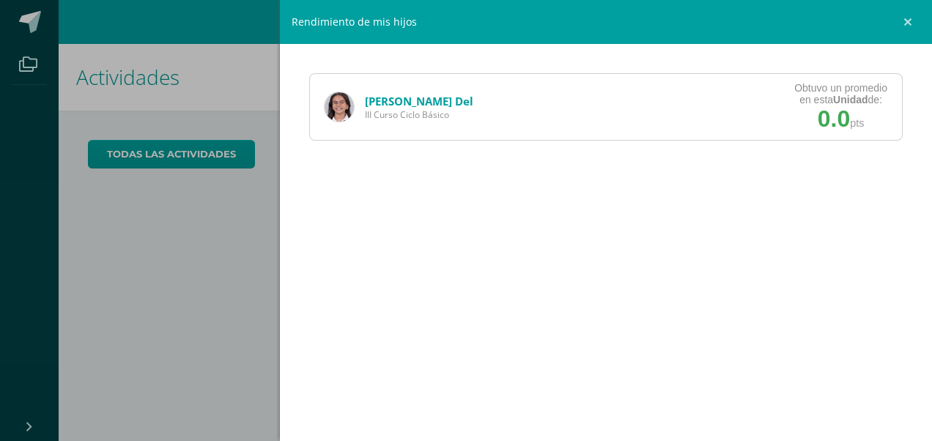
click at [822, 81] on div "Dafne Del III Curso Ciclo Básico Obtuvo un promedio en esta Unidad de: 0.0 pts" at bounding box center [605, 106] width 593 height 67
click at [384, 101] on link "[PERSON_NAME] Del" at bounding box center [419, 101] width 108 height 15
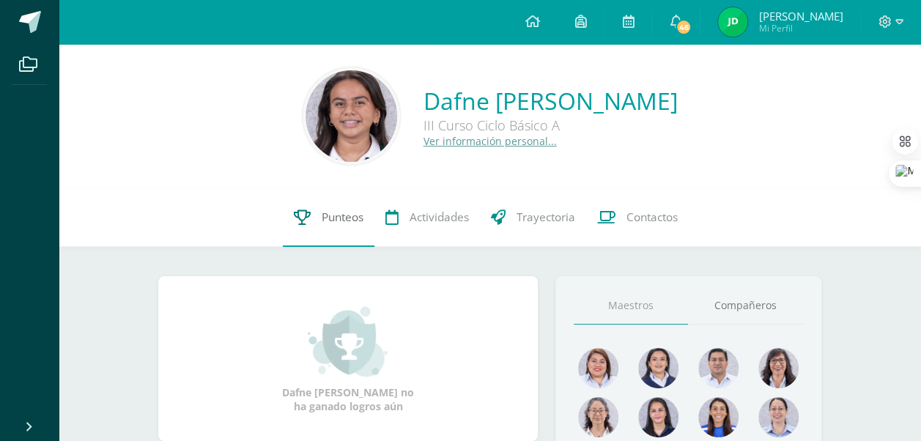
click at [314, 225] on link "Punteos" at bounding box center [329, 217] width 92 height 59
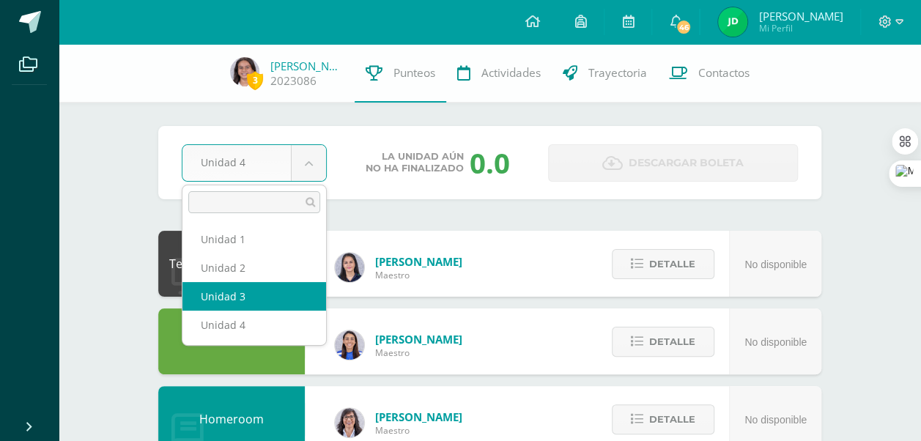
select select "Unidad 3"
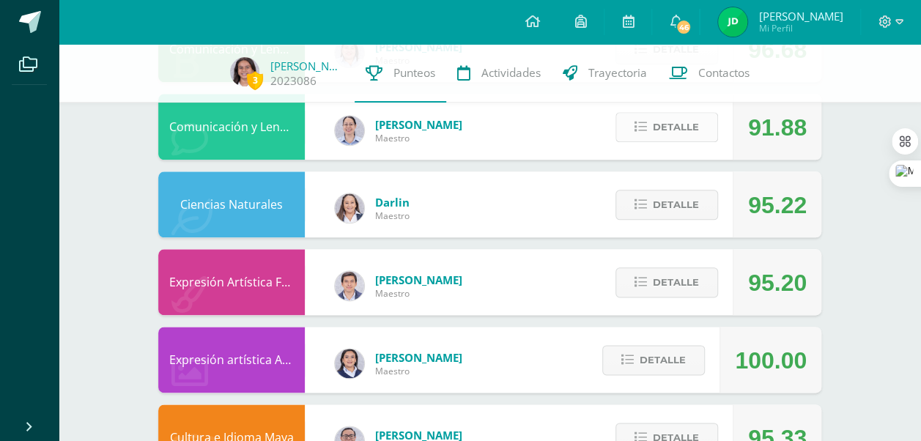
scroll to position [759, 0]
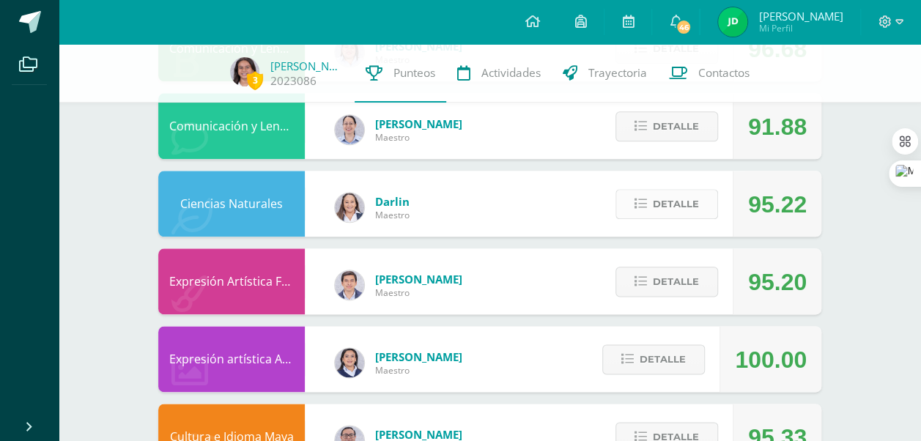
click at [669, 207] on span "Detalle" at bounding box center [675, 203] width 46 height 27
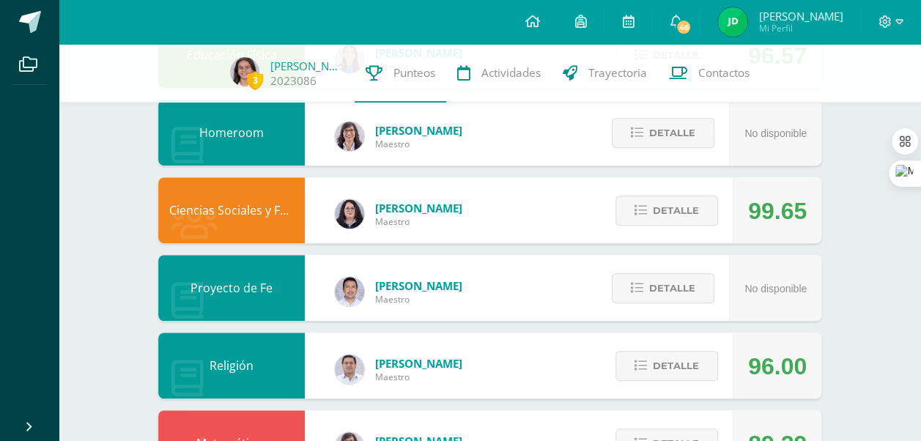
scroll to position [285, 0]
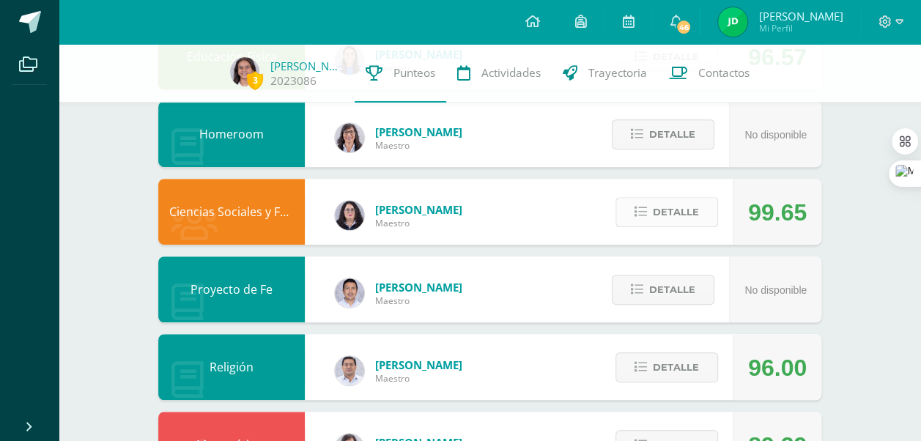
click at [700, 208] on button "Detalle" at bounding box center [666, 212] width 103 height 30
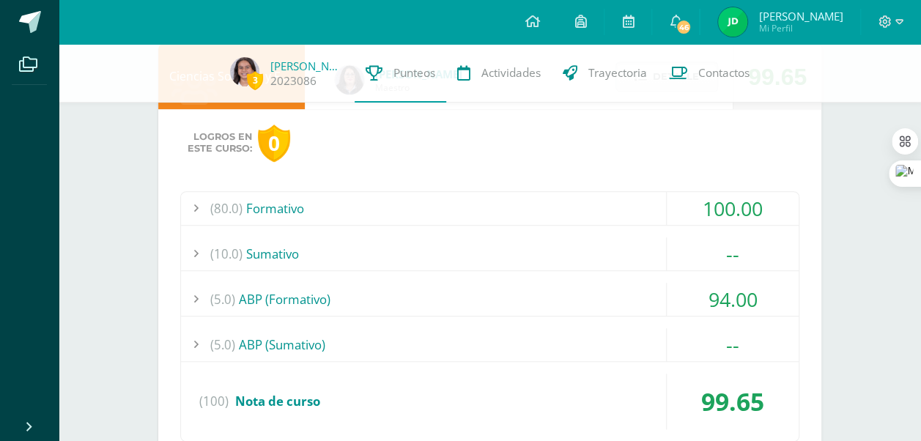
scroll to position [434, 0]
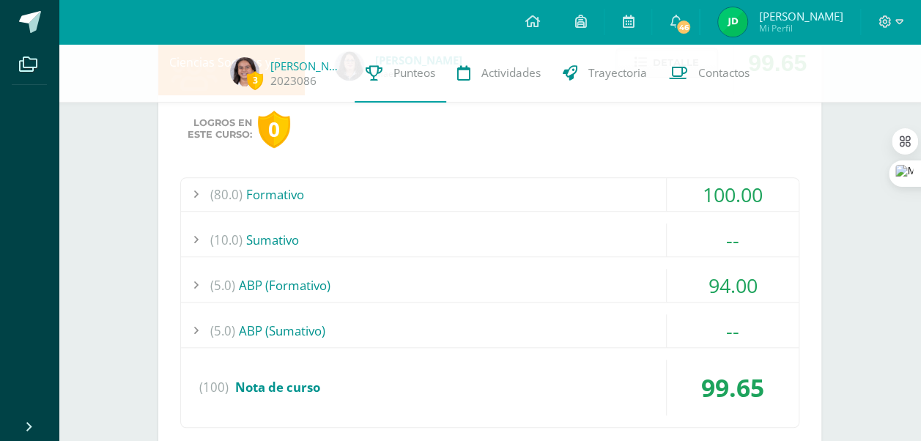
click at [398, 234] on div "(10.0) Sumativo" at bounding box center [489, 239] width 617 height 33
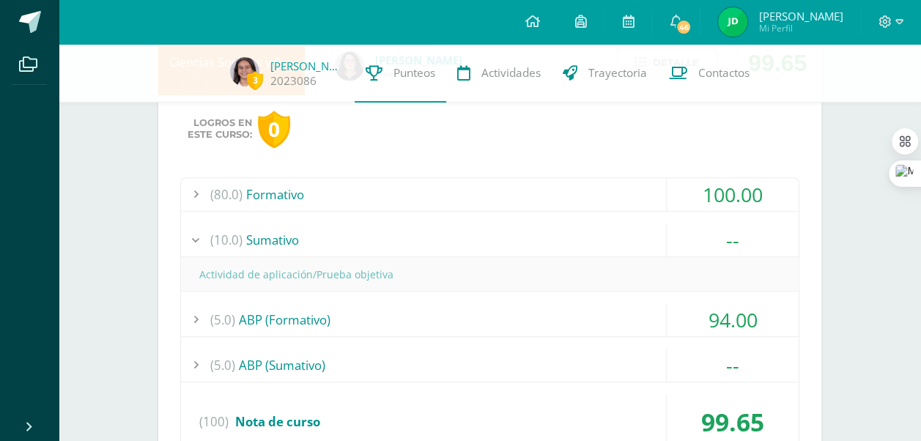
click at [395, 312] on div "(5.0) ABP (Formativo)" at bounding box center [489, 319] width 617 height 33
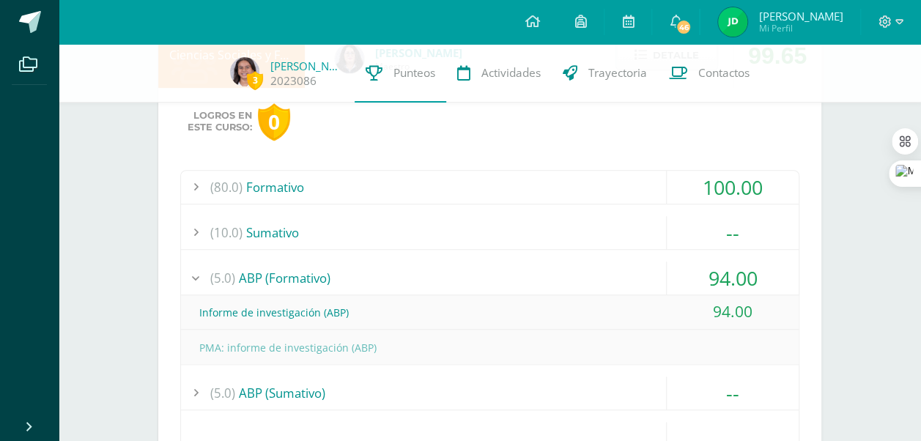
scroll to position [439, 0]
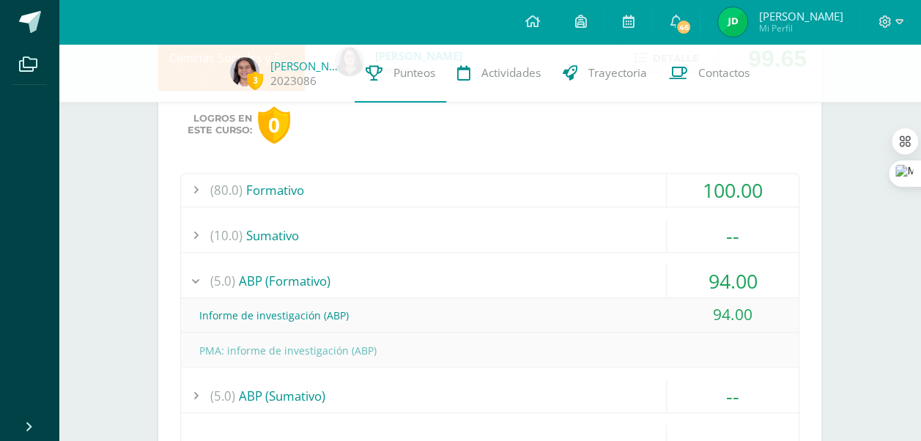
click at [356, 281] on div "(5.0) ABP (Formativo)" at bounding box center [489, 280] width 617 height 33
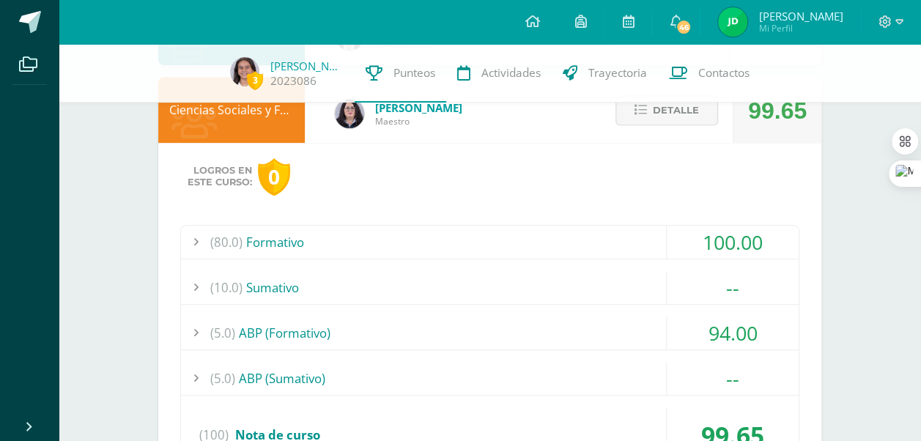
scroll to position [386, 0]
click at [341, 287] on div "(10.0) Sumativo" at bounding box center [489, 288] width 617 height 33
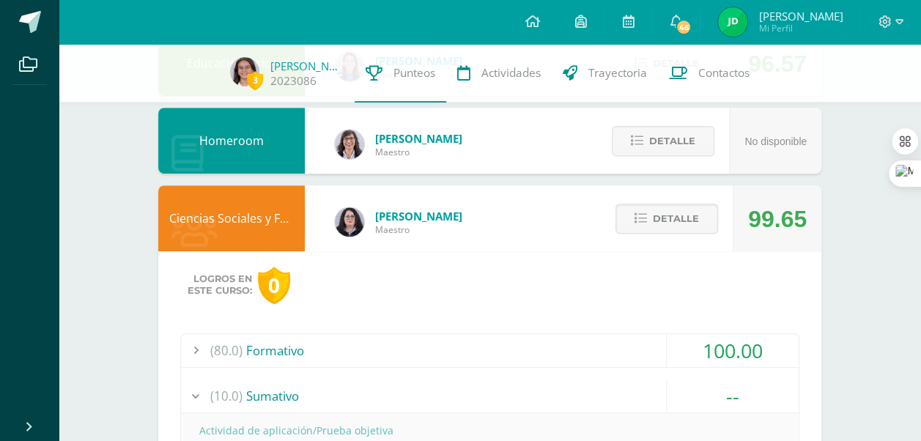
scroll to position [276, 0]
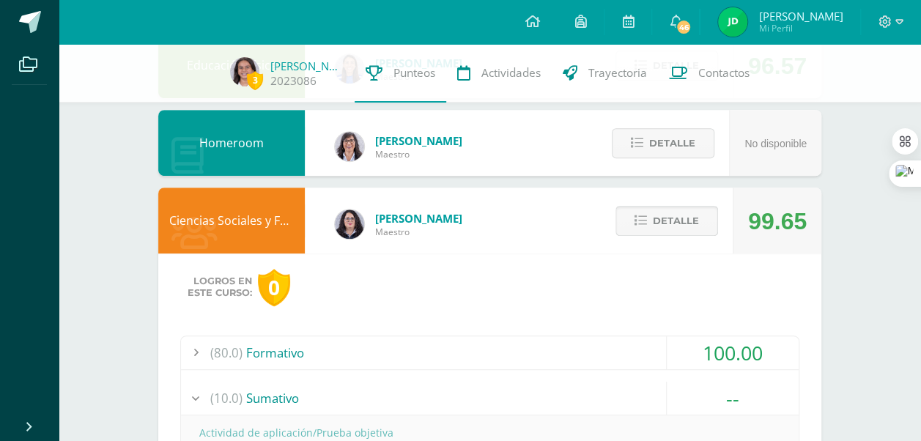
click at [647, 214] on button "Detalle" at bounding box center [666, 221] width 103 height 30
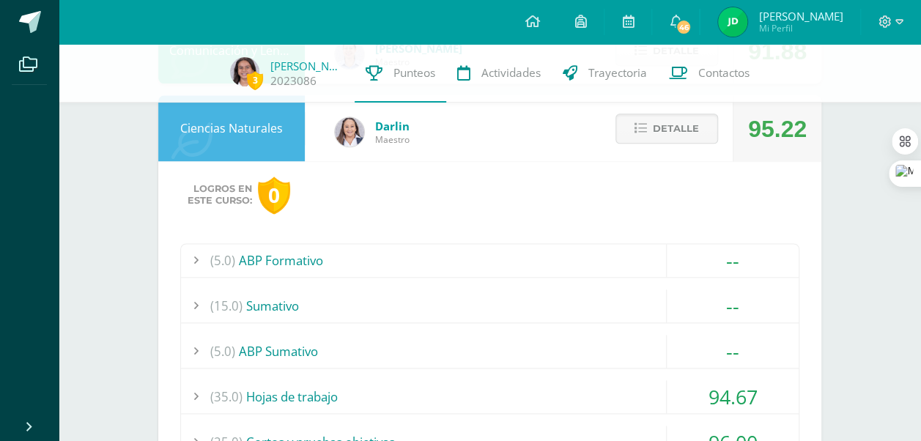
scroll to position [837, 0]
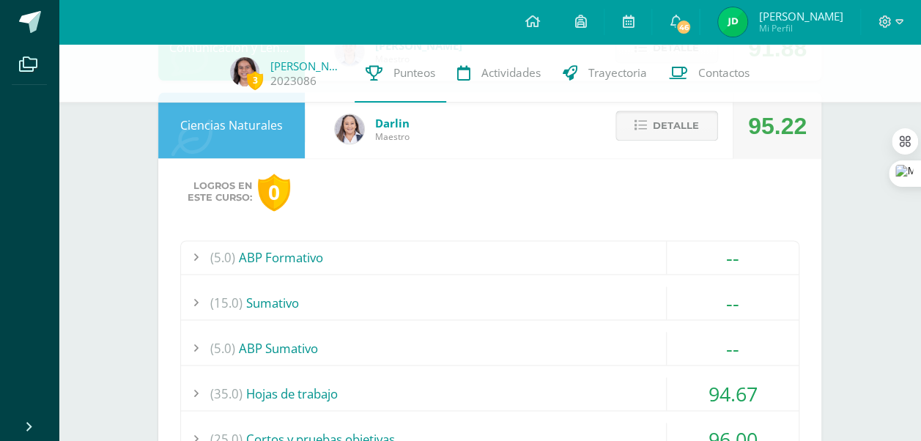
click at [671, 129] on span "Detalle" at bounding box center [675, 125] width 46 height 27
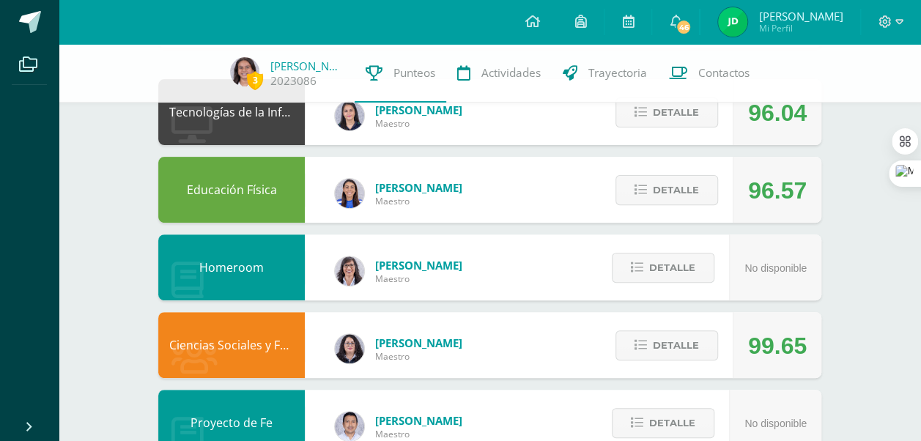
scroll to position [0, 0]
